Goal: Task Accomplishment & Management: Complete application form

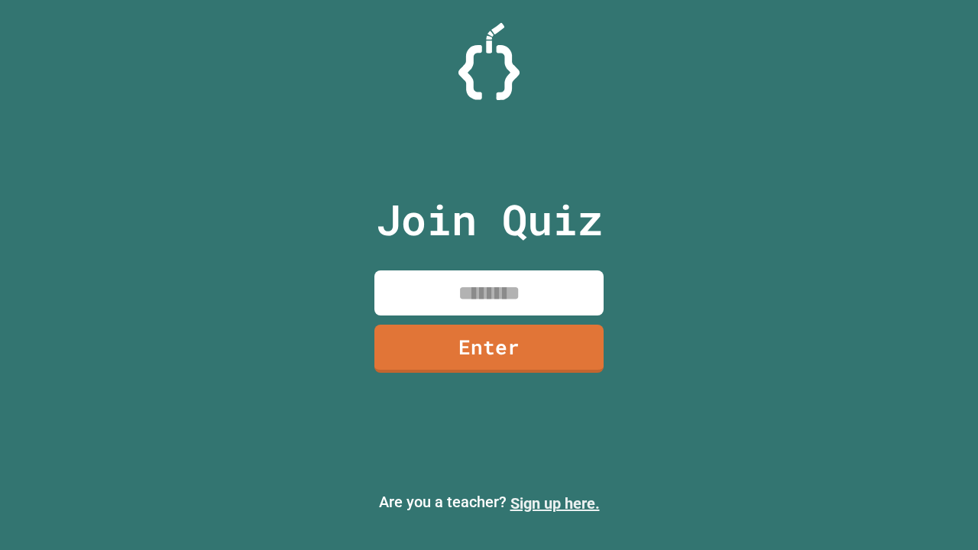
click at [555, 504] on link "Sign up here." at bounding box center [554, 503] width 89 height 18
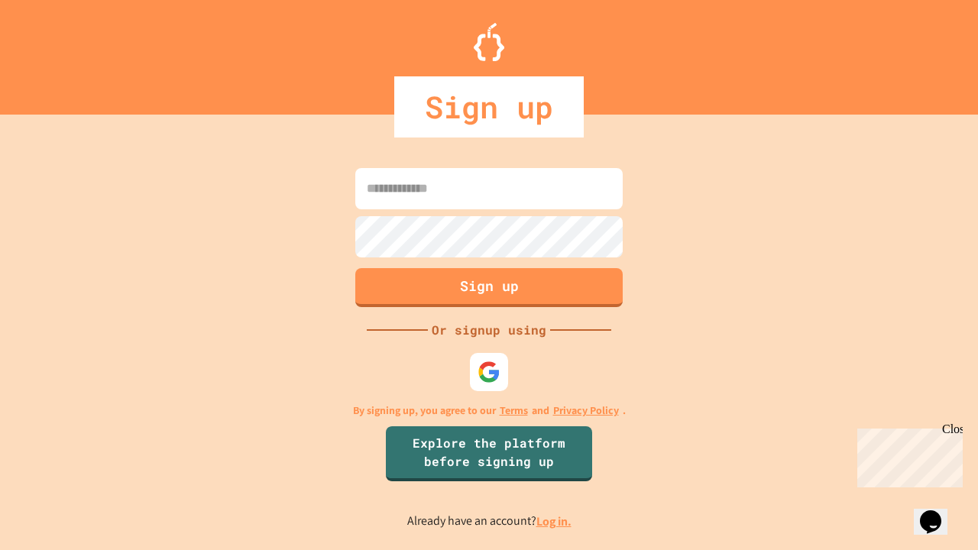
click at [555, 521] on link "Log in." at bounding box center [553, 522] width 35 height 16
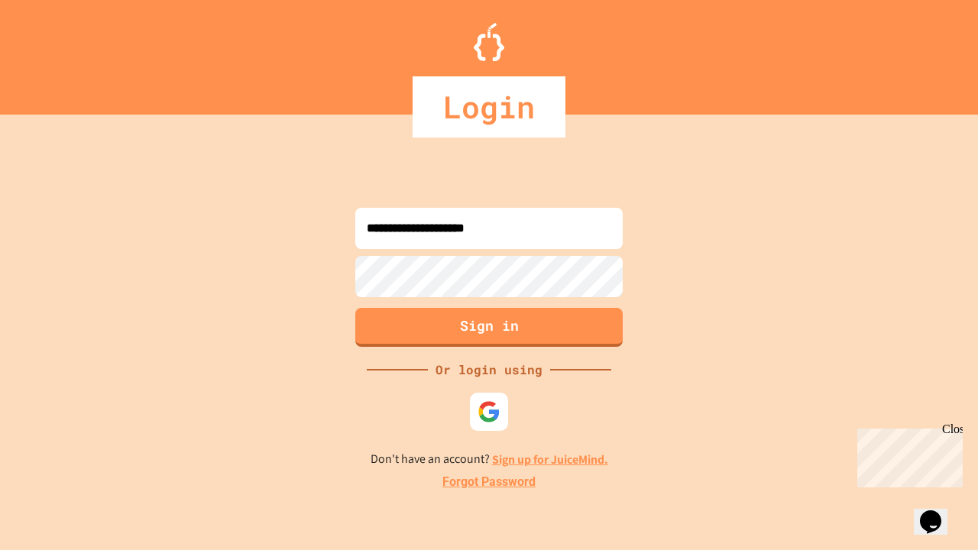
type input "**********"
